Goal: Task Accomplishment & Management: Use online tool/utility

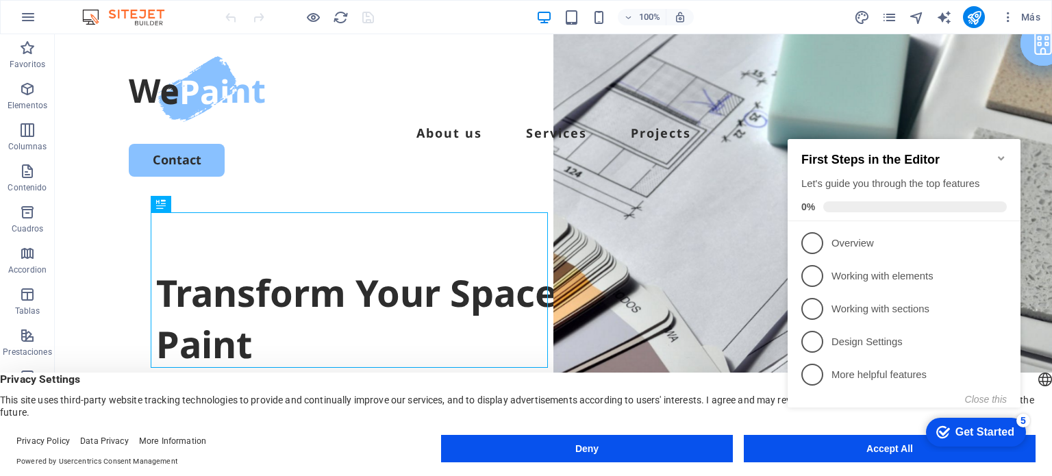
click at [1004, 153] on icon "Minimize checklist" at bounding box center [1001, 158] width 11 height 11
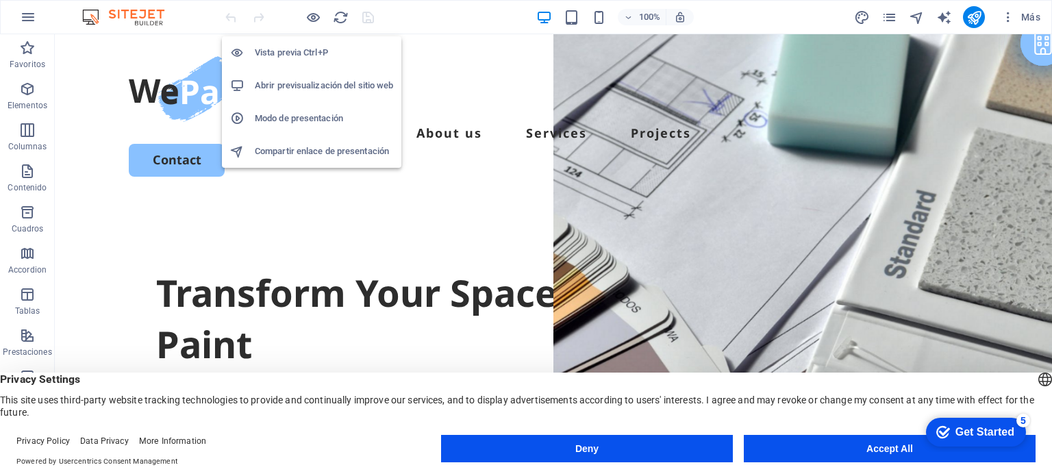
click at [322, 49] on h6 "Vista previa Ctrl+P" at bounding box center [324, 53] width 138 height 16
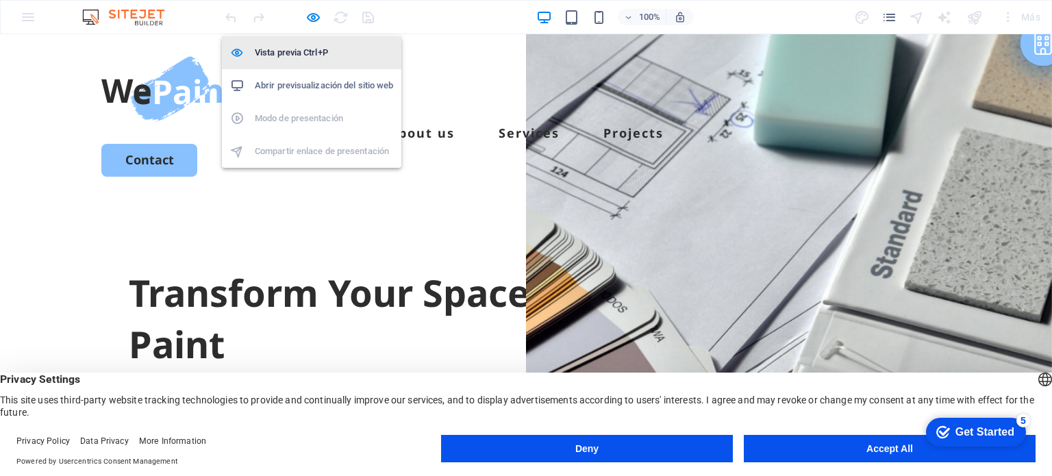
click at [322, 49] on h6 "Vista previa Ctrl+P" at bounding box center [324, 53] width 138 height 16
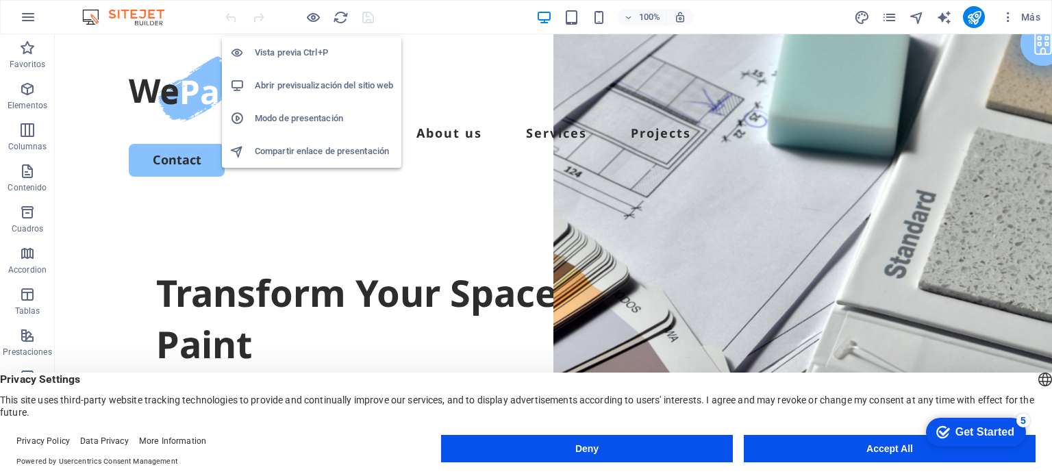
click at [322, 49] on h6 "Vista previa Ctrl+P" at bounding box center [324, 53] width 138 height 16
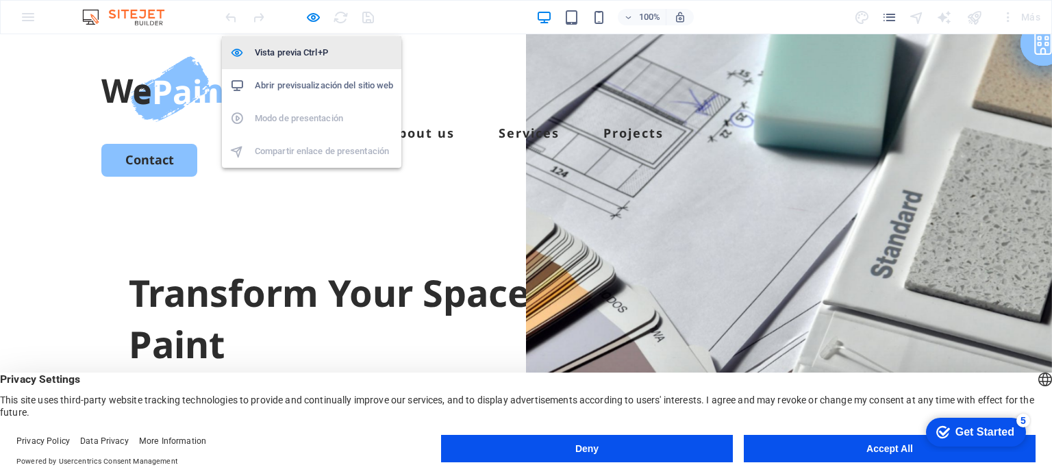
click at [322, 49] on h6 "Vista previa Ctrl+P" at bounding box center [324, 53] width 138 height 16
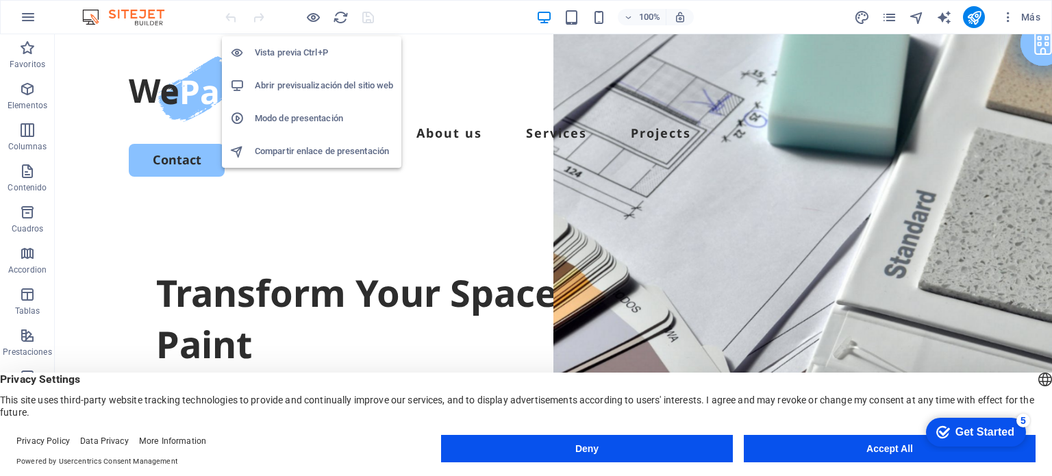
click at [322, 49] on h6 "Vista previa Ctrl+P" at bounding box center [324, 53] width 138 height 16
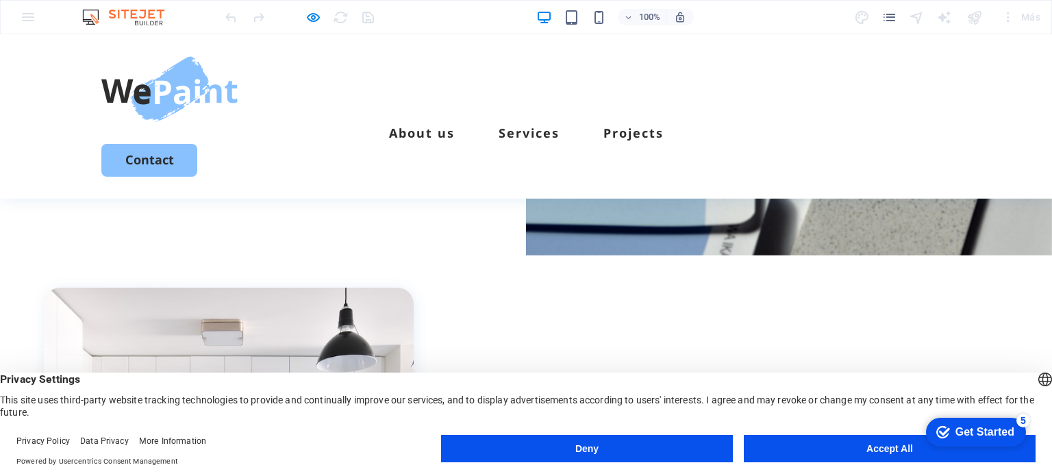
scroll to position [342, 0]
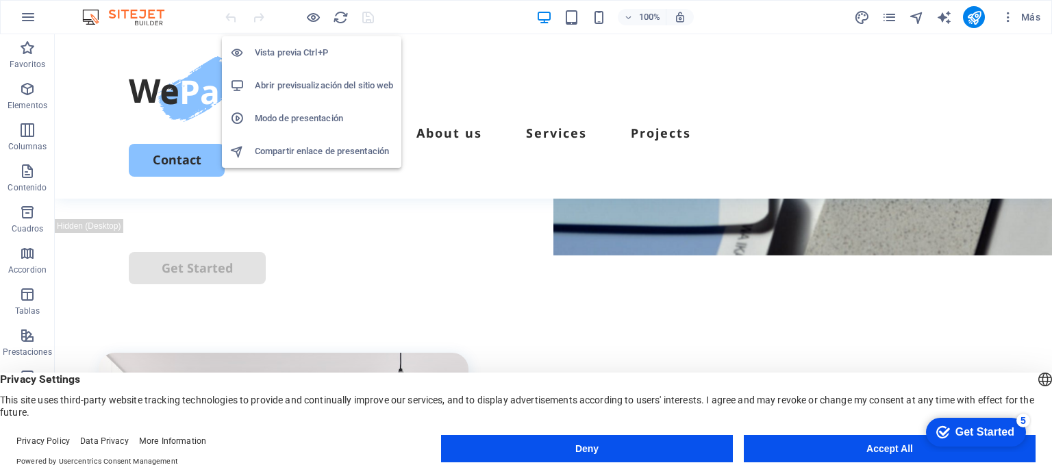
click at [342, 119] on h6 "Modo de presentación" at bounding box center [324, 118] width 138 height 16
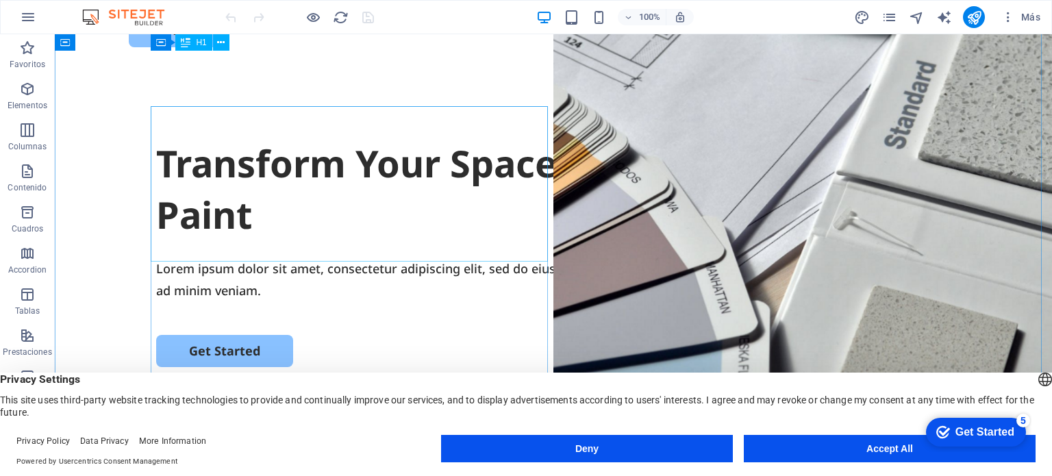
scroll to position [0, 0]
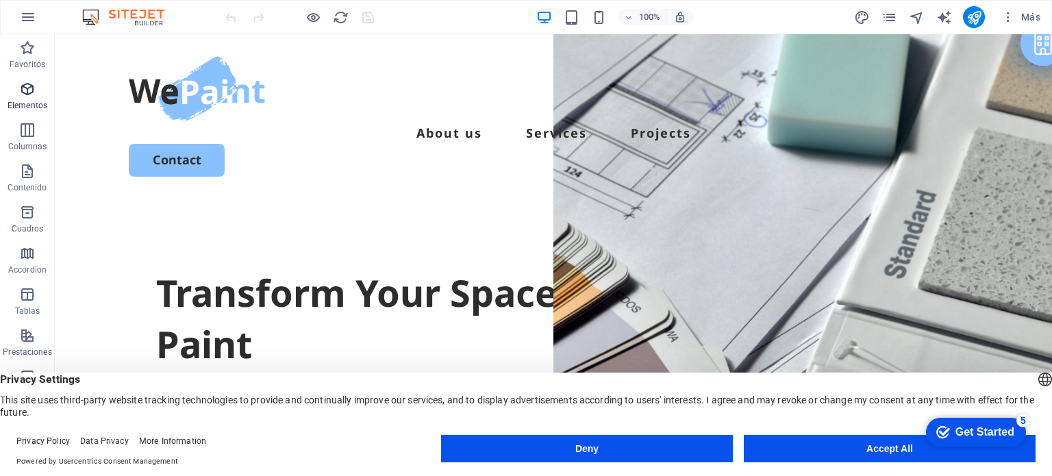
click at [30, 98] on span "Elementos" at bounding box center [27, 97] width 55 height 33
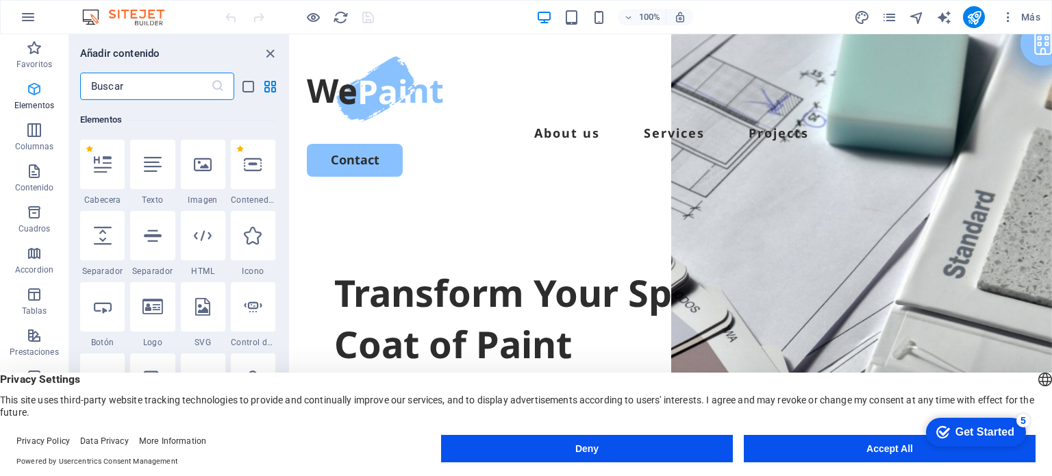
scroll to position [257, 0]
click at [31, 128] on icon "button" at bounding box center [34, 130] width 16 height 16
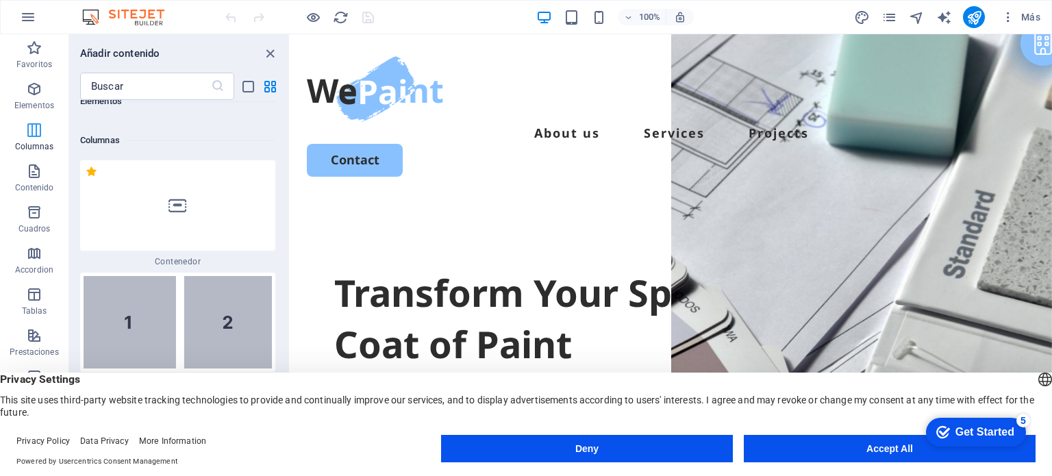
scroll to position [789, 0]
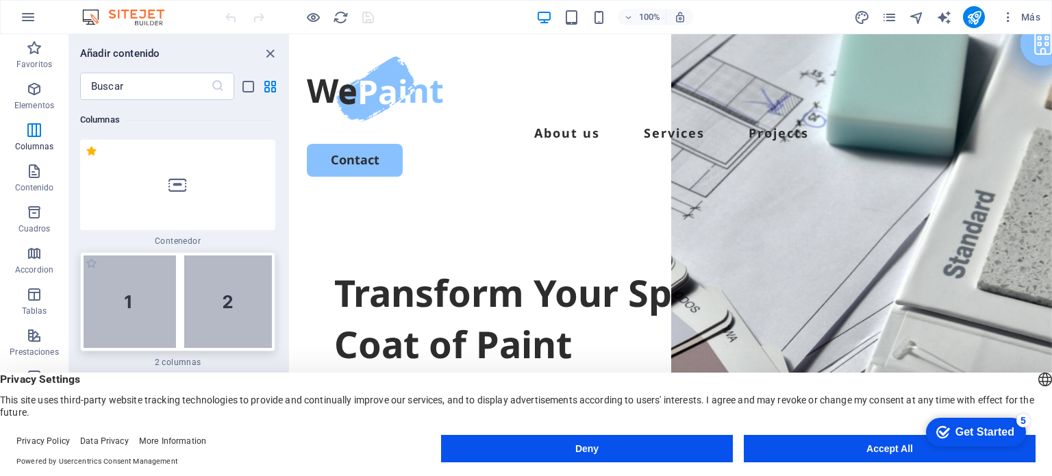
click at [138, 295] on img at bounding box center [178, 301] width 188 height 92
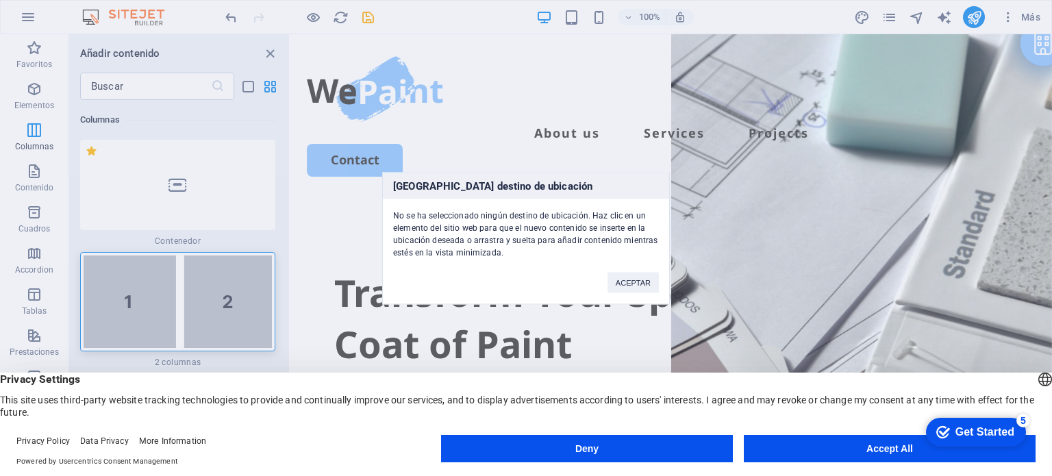
click at [355, 199] on div "[GEOGRAPHIC_DATA] destino de ubicación No se ha seleccionado ningún destino de …" at bounding box center [526, 238] width 1052 height 476
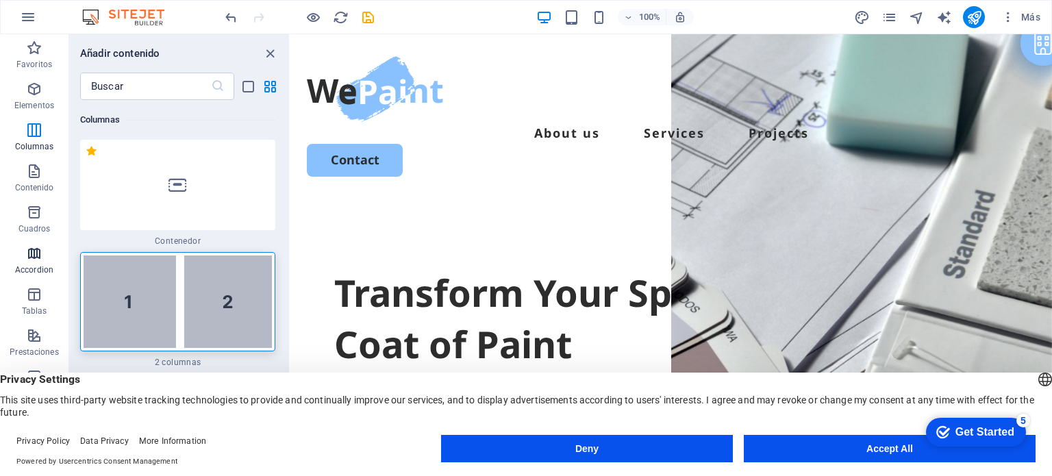
click at [34, 259] on icon "button" at bounding box center [34, 253] width 16 height 16
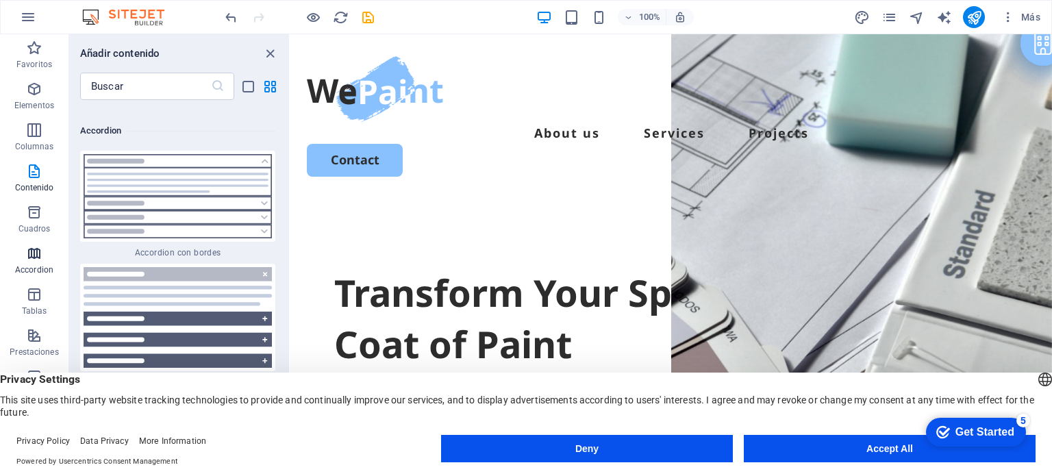
scroll to position [8499, 0]
click at [34, 290] on icon "button" at bounding box center [34, 294] width 16 height 16
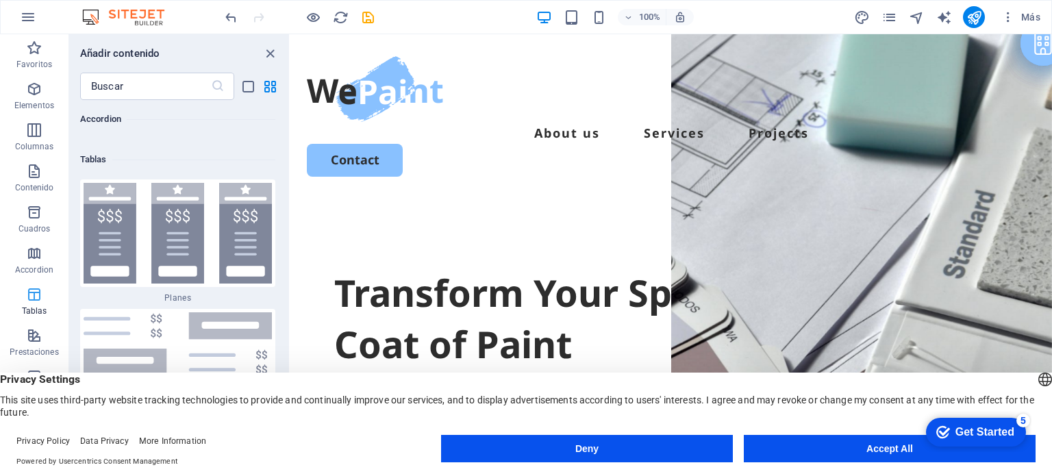
scroll to position [9259, 0]
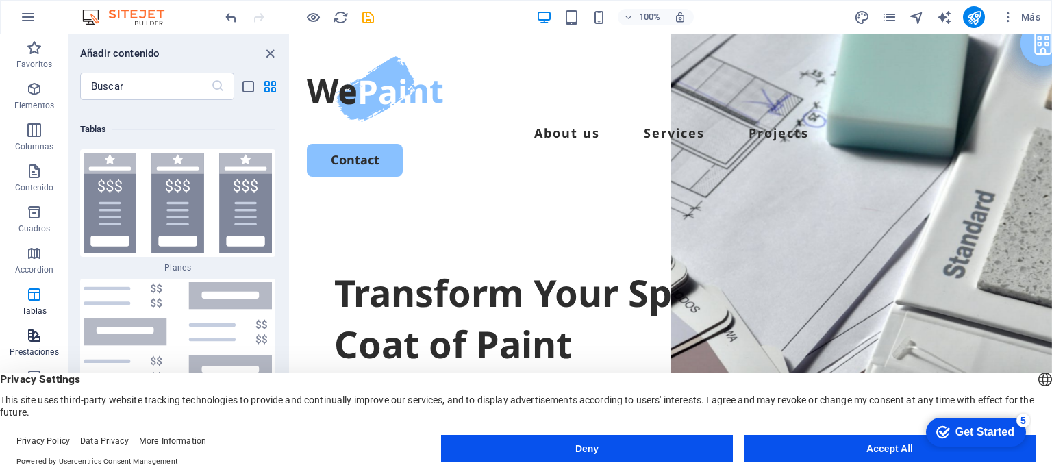
click at [36, 329] on icon "button" at bounding box center [34, 335] width 16 height 16
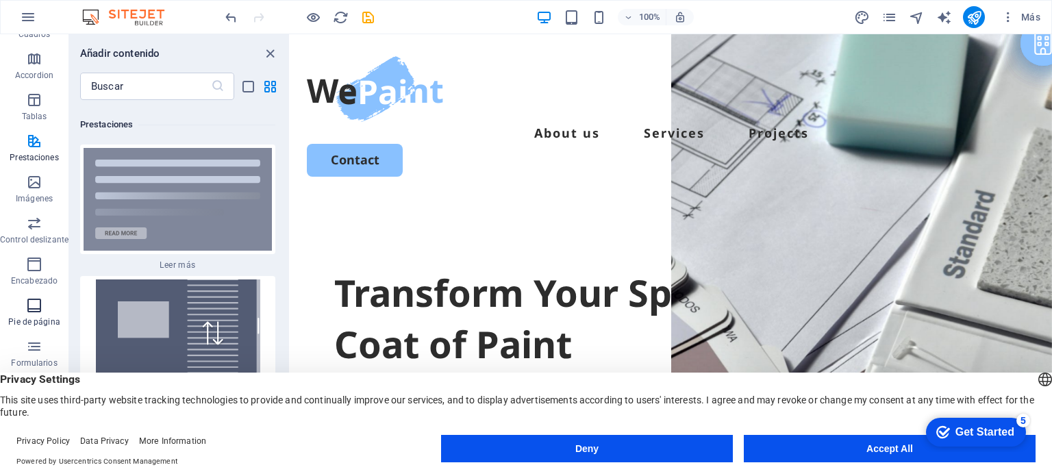
scroll to position [196, 0]
click at [44, 192] on p "Imágenes" at bounding box center [34, 197] width 37 height 11
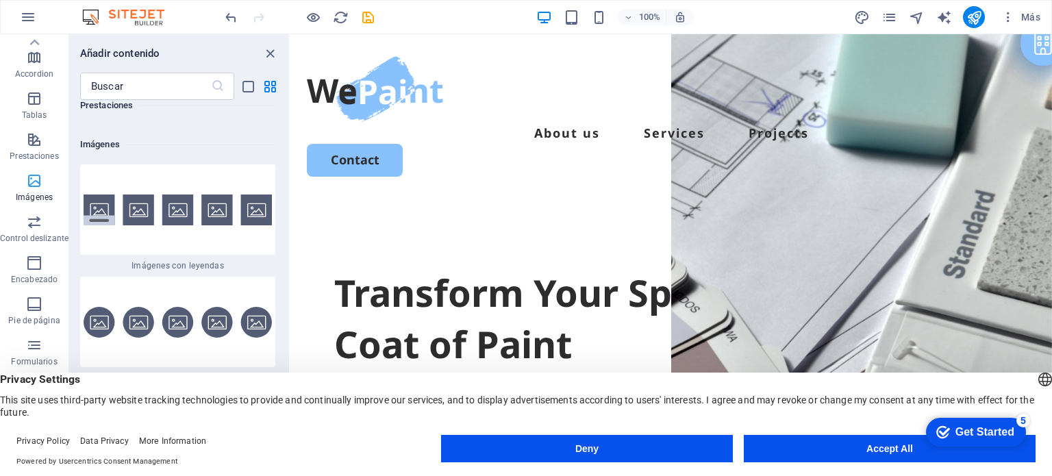
scroll to position [13729, 0]
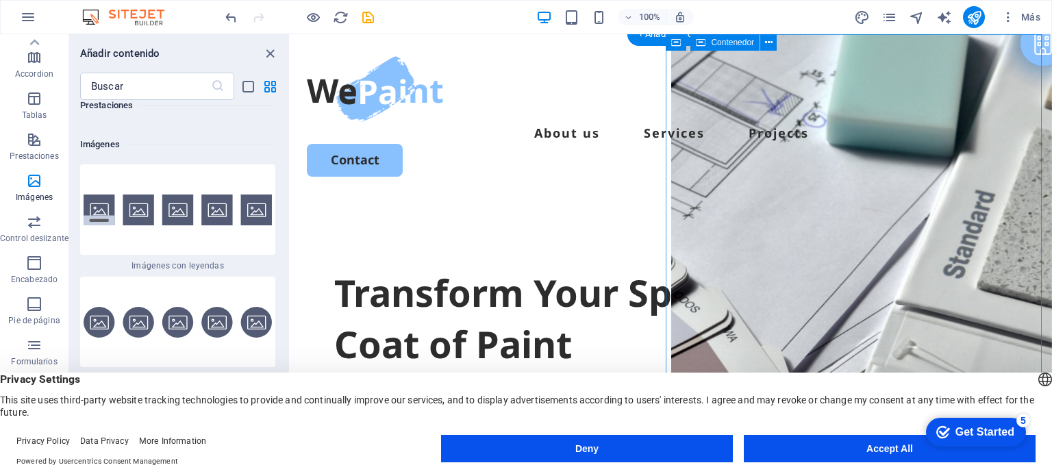
drag, startPoint x: 966, startPoint y: 175, endPoint x: 683, endPoint y: 168, distance: 282.8
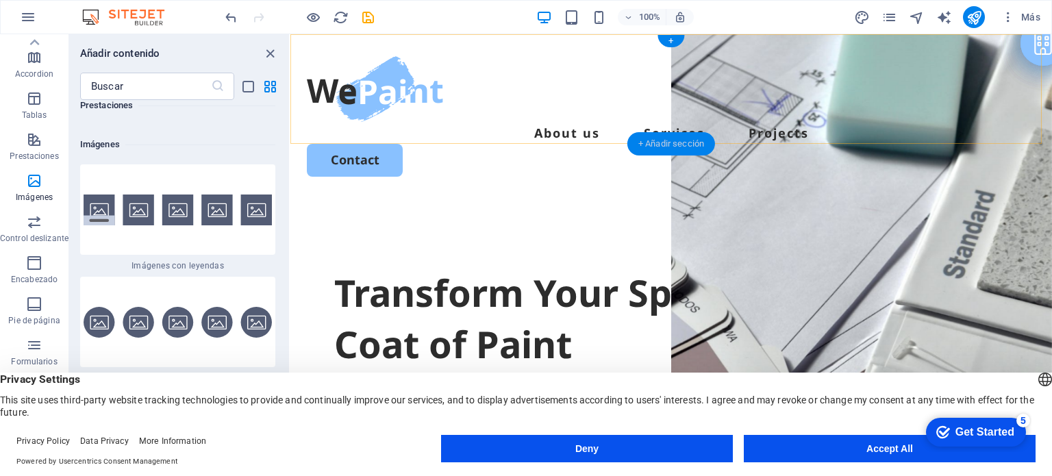
click at [635, 145] on div "+ Añadir sección" at bounding box center [671, 143] width 88 height 23
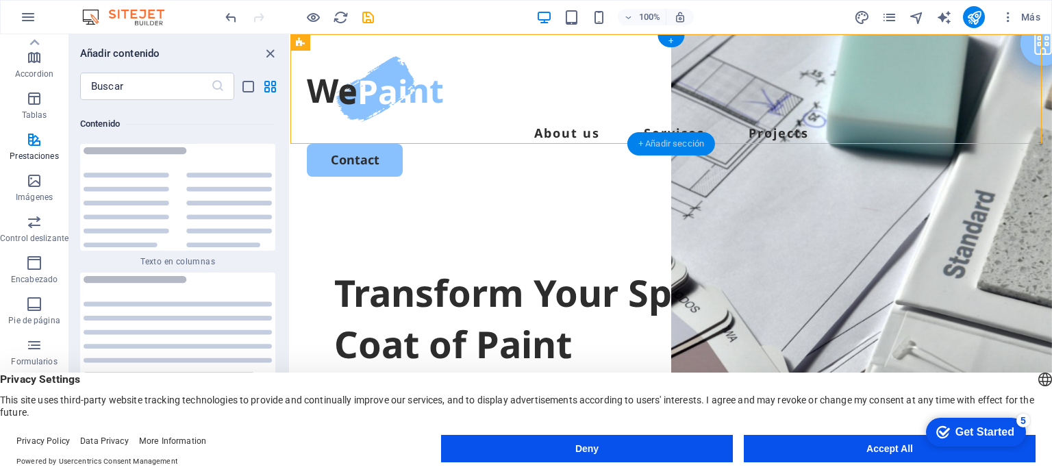
scroll to position [4639, 0]
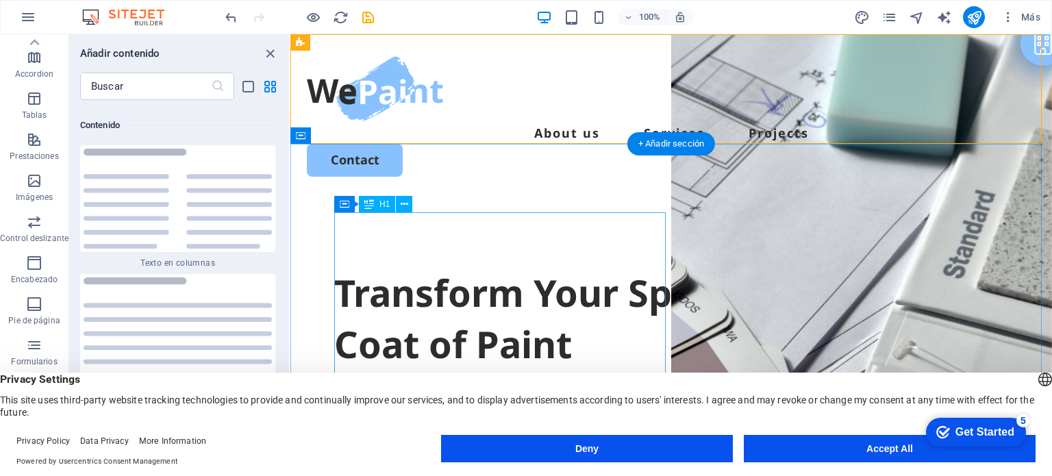
click at [477, 267] on div "Transform Your Space with a Fresh Coat of Paint" at bounding box center [671, 318] width 674 height 103
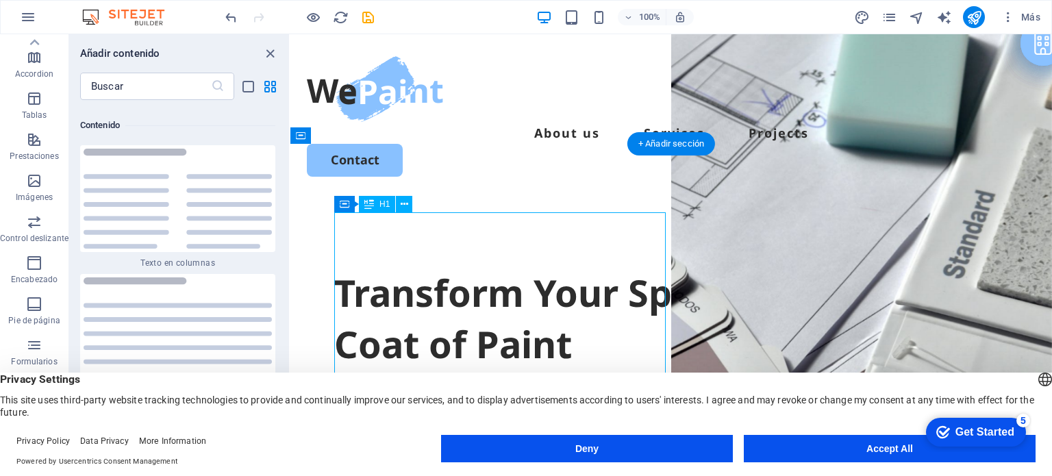
click at [452, 267] on div "Transform Your Space with a Fresh Coat of Paint" at bounding box center [671, 318] width 674 height 103
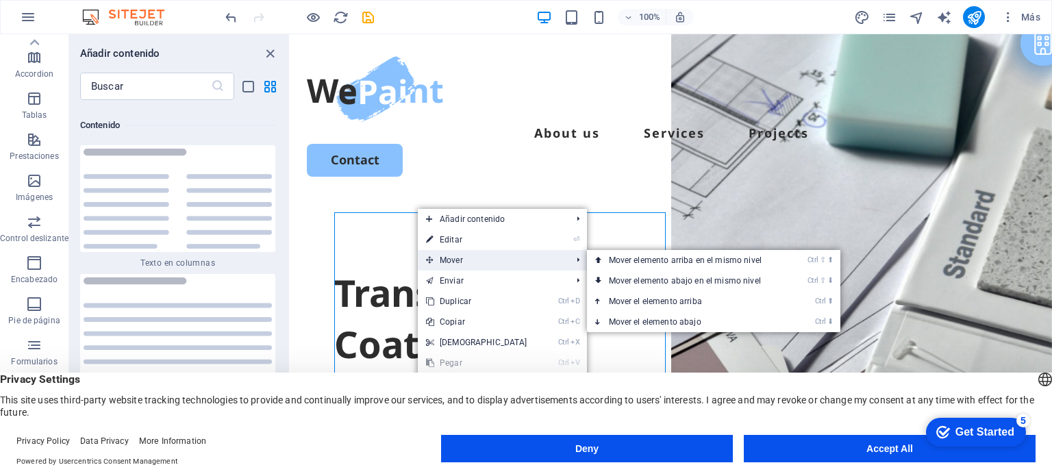
click at [434, 259] on span "Mover" at bounding box center [492, 260] width 149 height 21
click at [600, 254] on link "Ctrl ⇧ ⬆ Mover elemento arriba en el mismo nivel" at bounding box center [688, 260] width 202 height 21
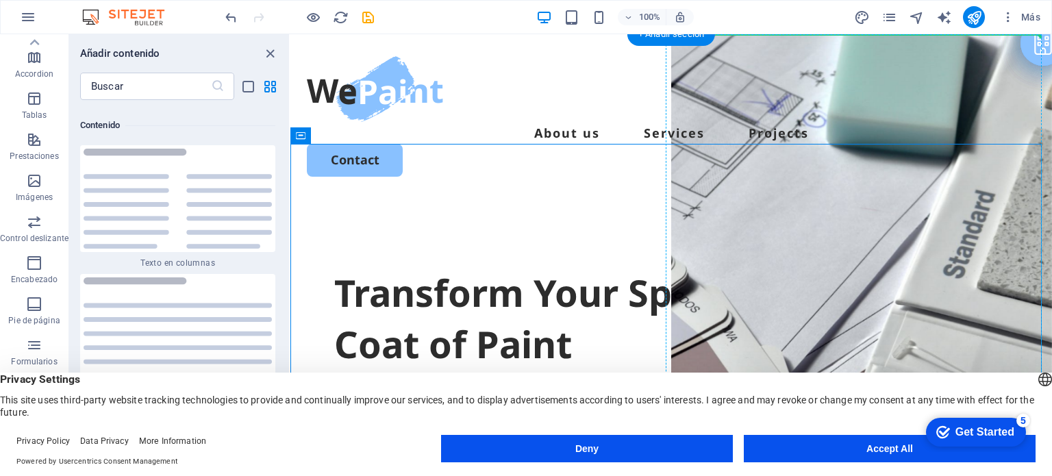
drag, startPoint x: 614, startPoint y: 165, endPoint x: 750, endPoint y: 212, distance: 144.2
